Goal: Check status

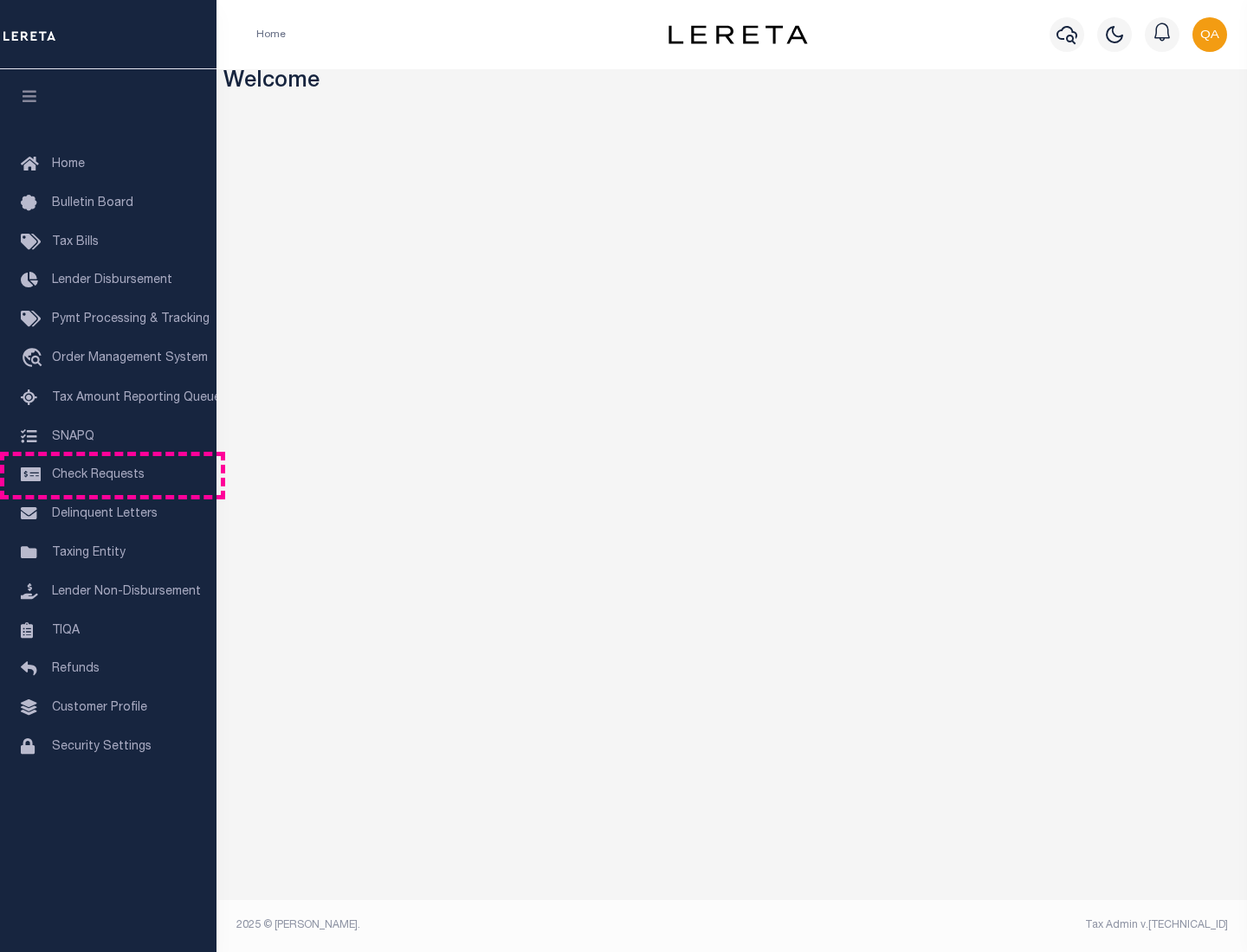
click at [109, 475] on span "Check Requests" at bounding box center [98, 475] width 93 height 12
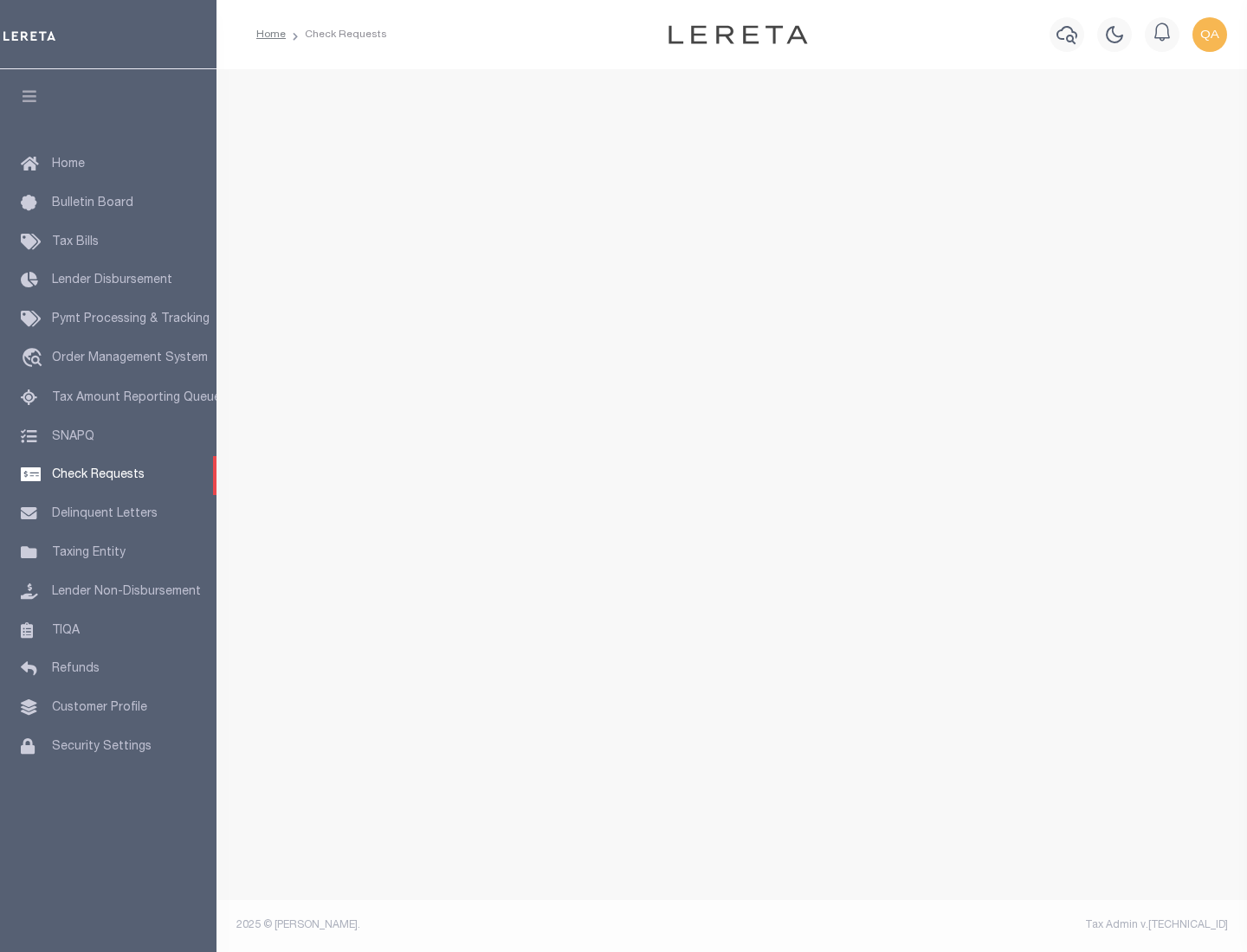
select select "50"
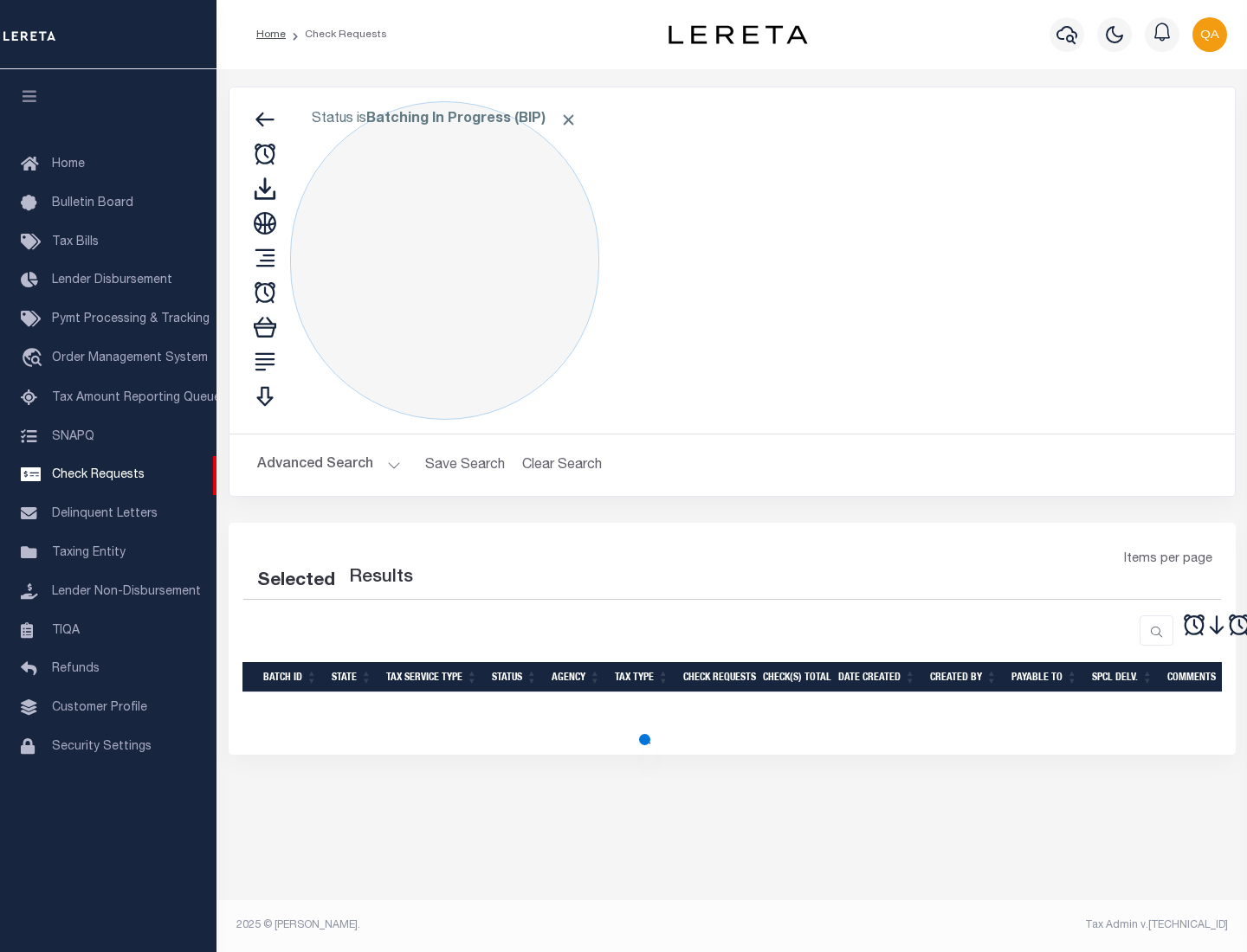
select select "50"
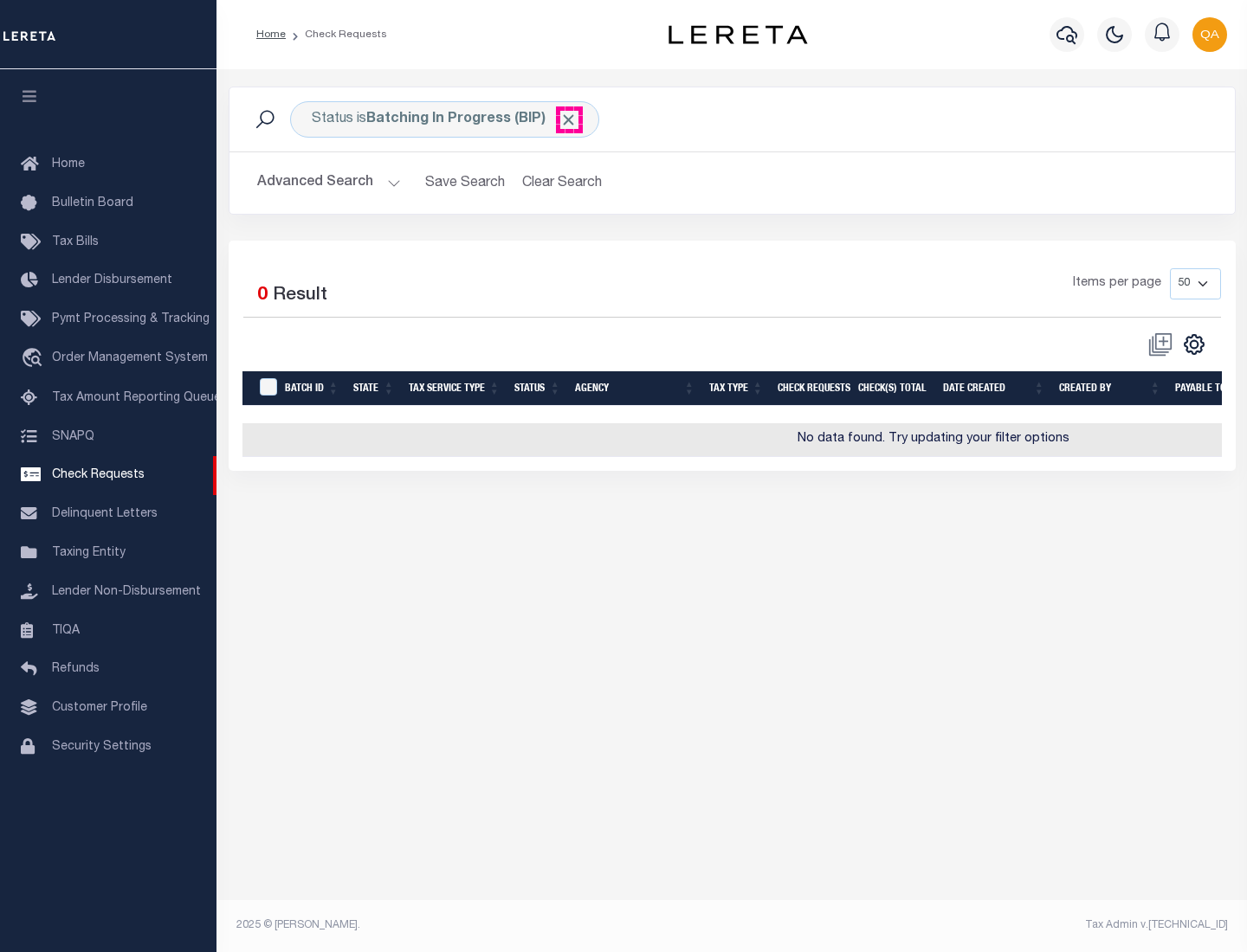
click at [569, 120] on span "Click to Remove" at bounding box center [568, 120] width 18 height 18
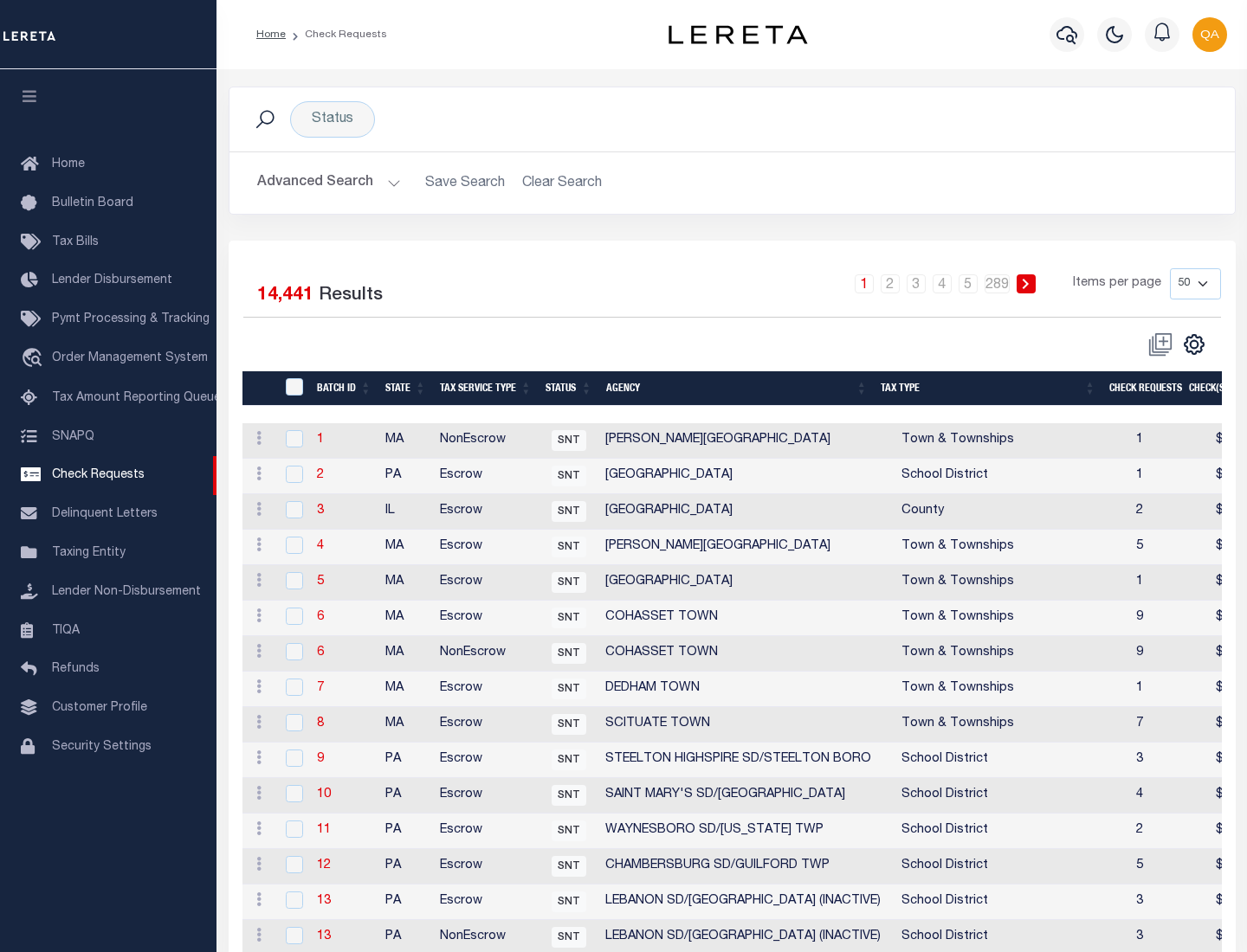
scroll to position [835, 0]
